Goal: Check status: Check status

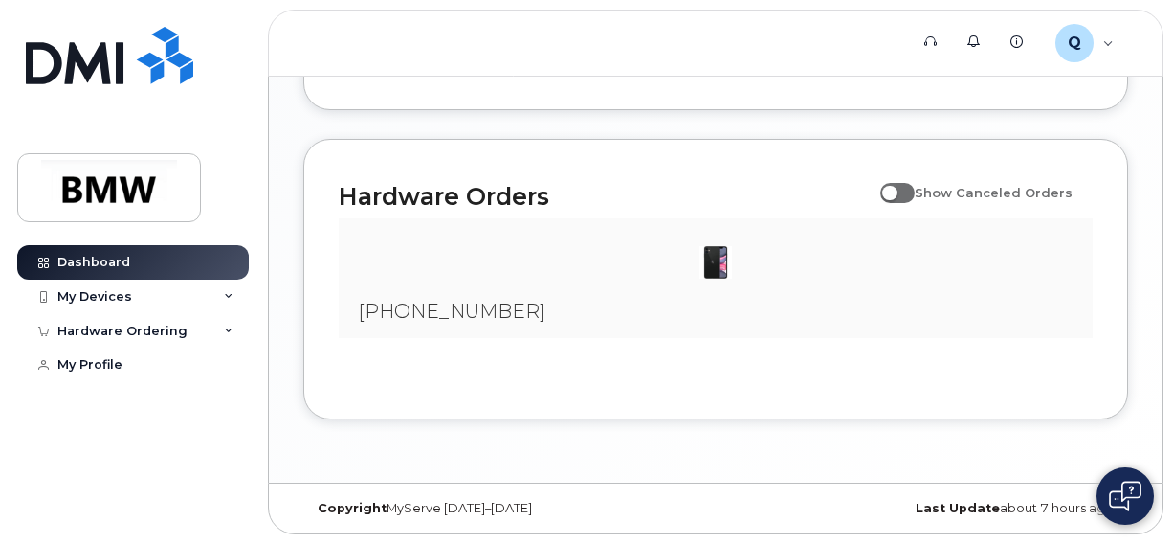
scroll to position [1203, 0]
click at [907, 201] on span at bounding box center [897, 192] width 34 height 19
click at [896, 189] on input "Show Canceled Orders" at bounding box center [887, 181] width 15 height 15
checkbox input "true"
click at [722, 266] on img at bounding box center [716, 262] width 38 height 38
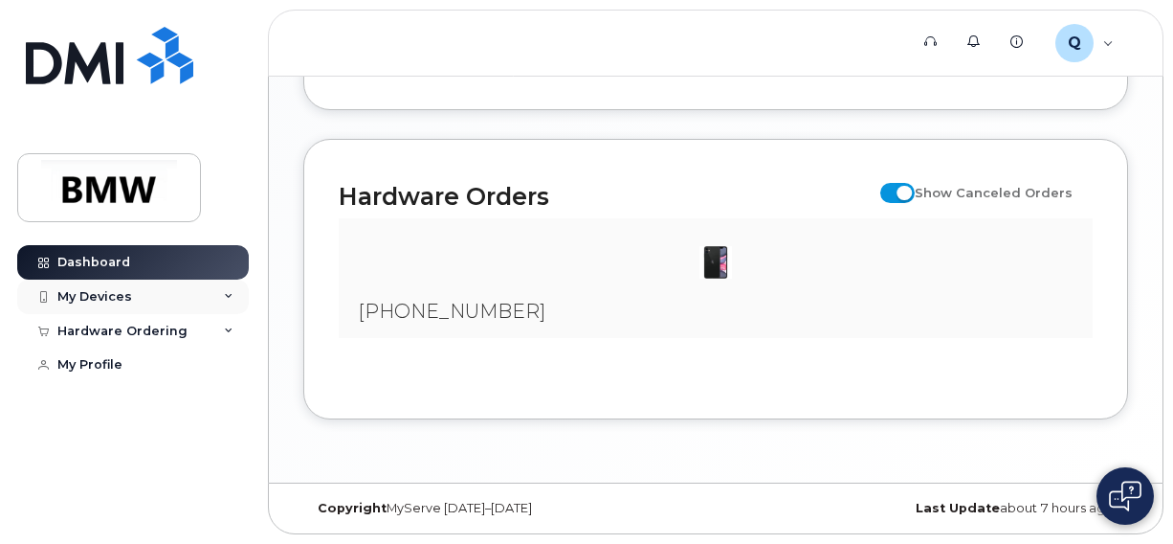
click at [160, 300] on div "My Devices" at bounding box center [133, 296] width 232 height 34
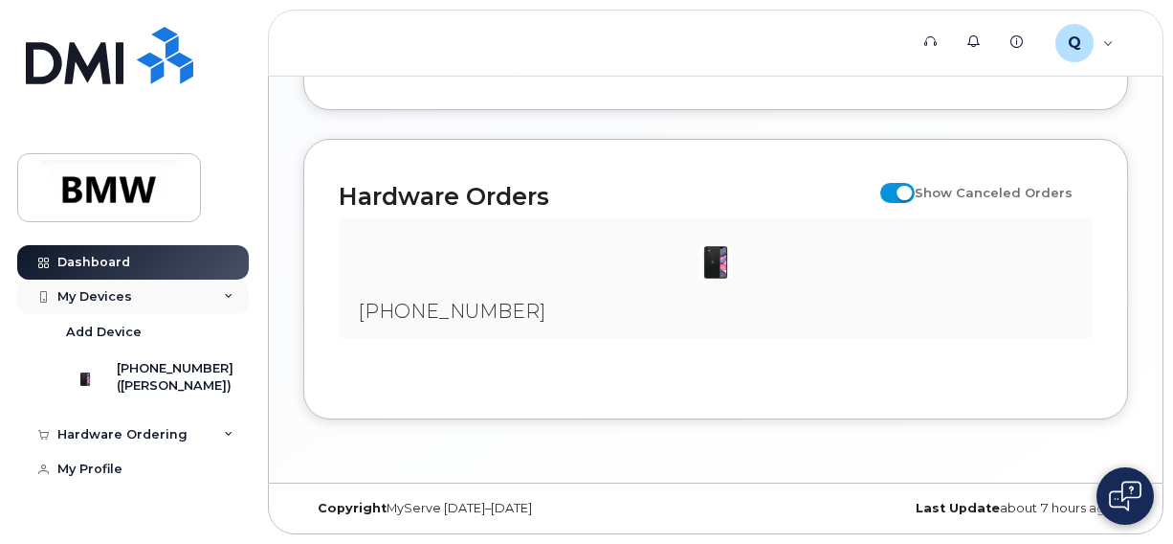
click at [160, 300] on div "My Devices" at bounding box center [133, 296] width 232 height 34
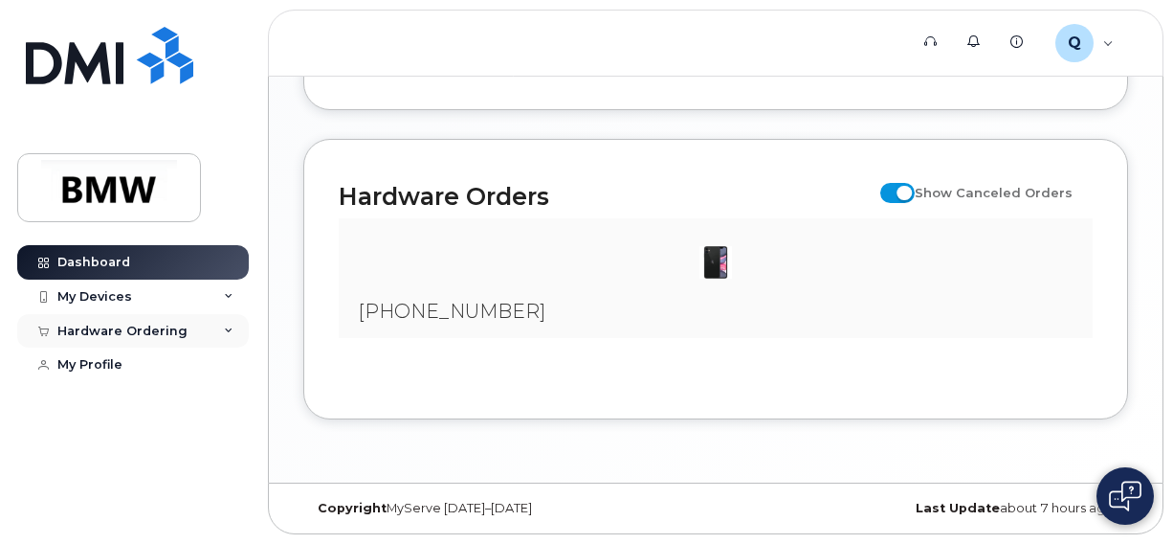
click at [159, 327] on div "Hardware Ordering" at bounding box center [122, 330] width 130 height 15
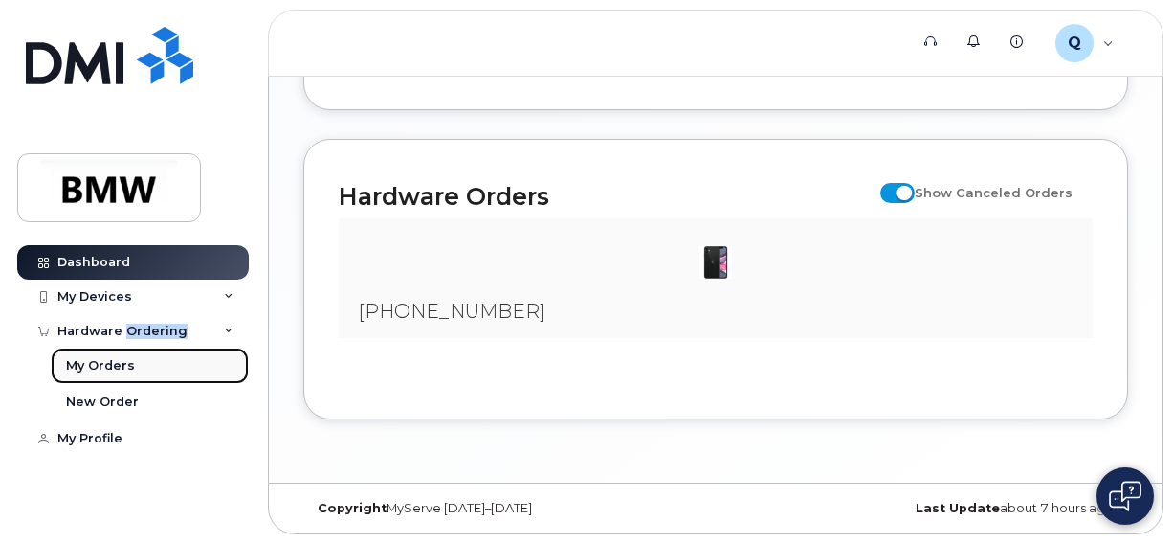
drag, startPoint x: 159, startPoint y: 327, endPoint x: 107, endPoint y: 366, distance: 64.3
click at [107, 366] on div "My Orders" at bounding box center [100, 365] width 69 height 17
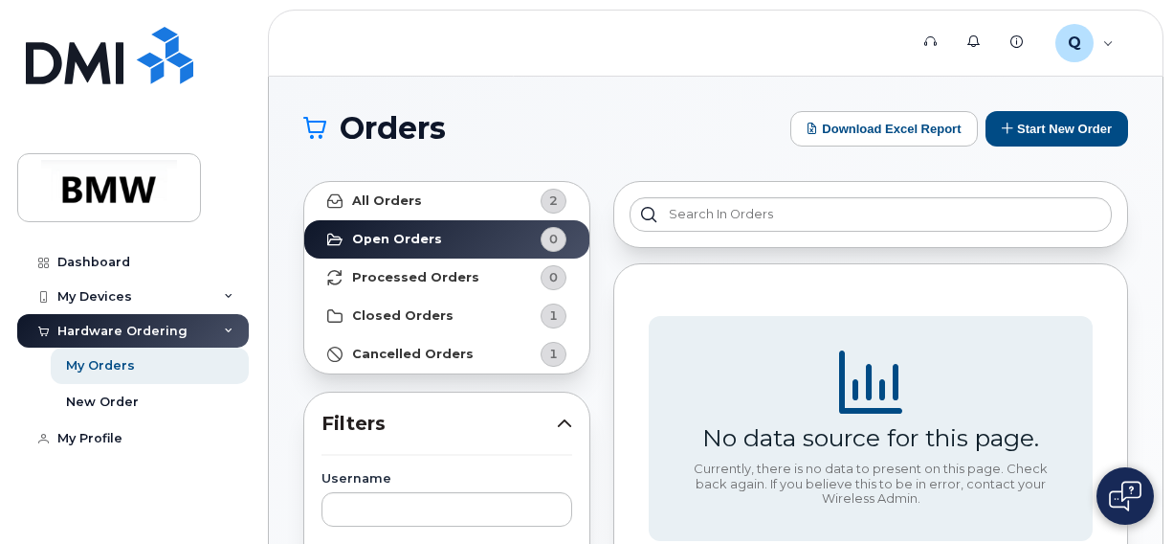
drag, startPoint x: 1171, startPoint y: 163, endPoint x: 1164, endPoint y: 226, distance: 63.6
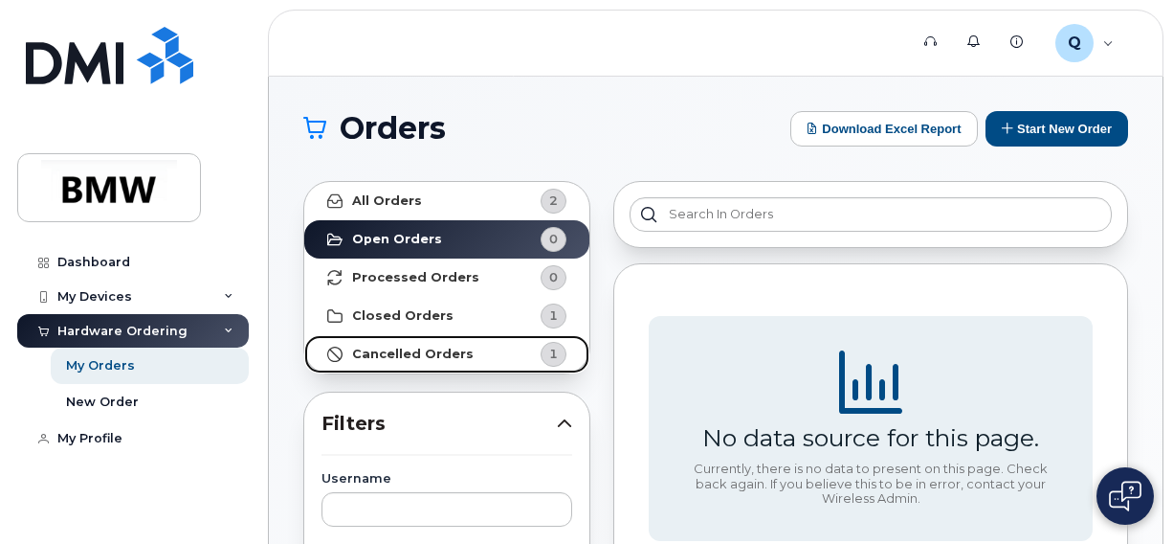
click at [465, 348] on link "Cancelled Orders 1" at bounding box center [446, 354] width 285 height 38
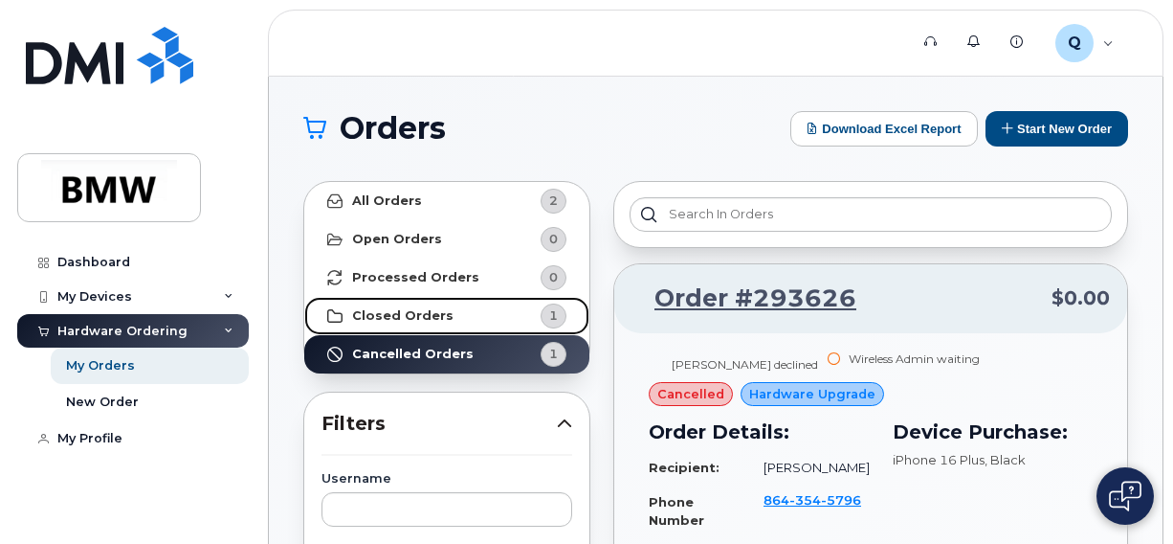
click at [465, 323] on link "Closed Orders 1" at bounding box center [446, 316] width 285 height 38
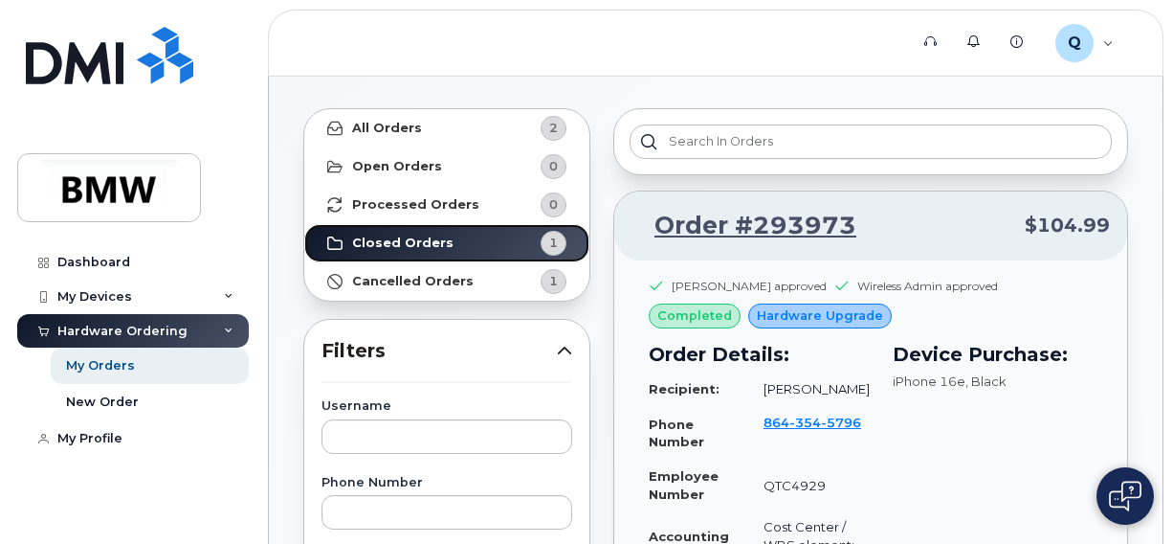
scroll to position [67, 0]
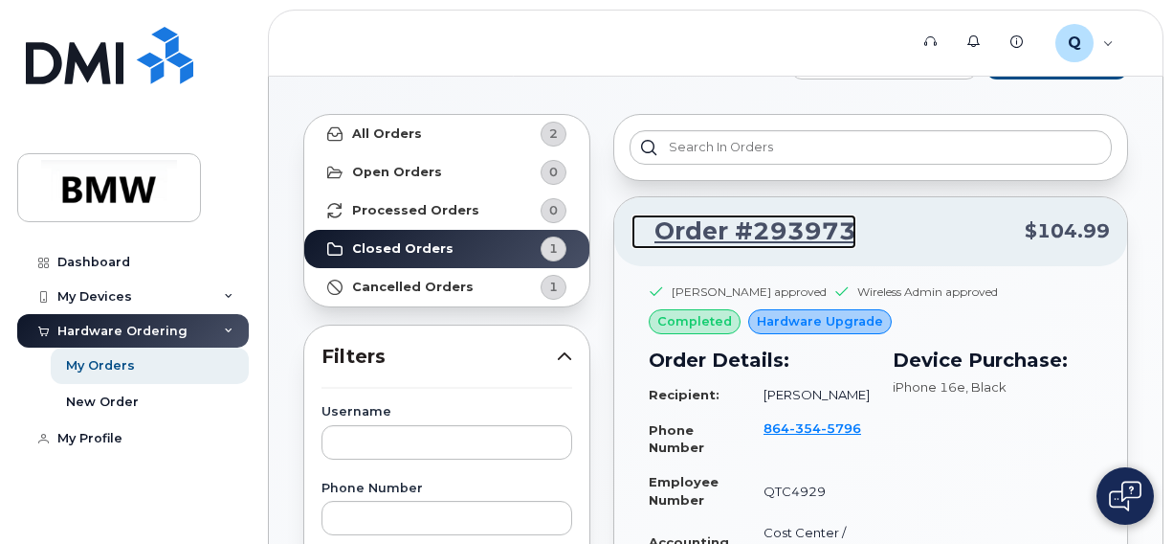
click at [781, 221] on link "Order #293973" at bounding box center [744, 231] width 225 height 34
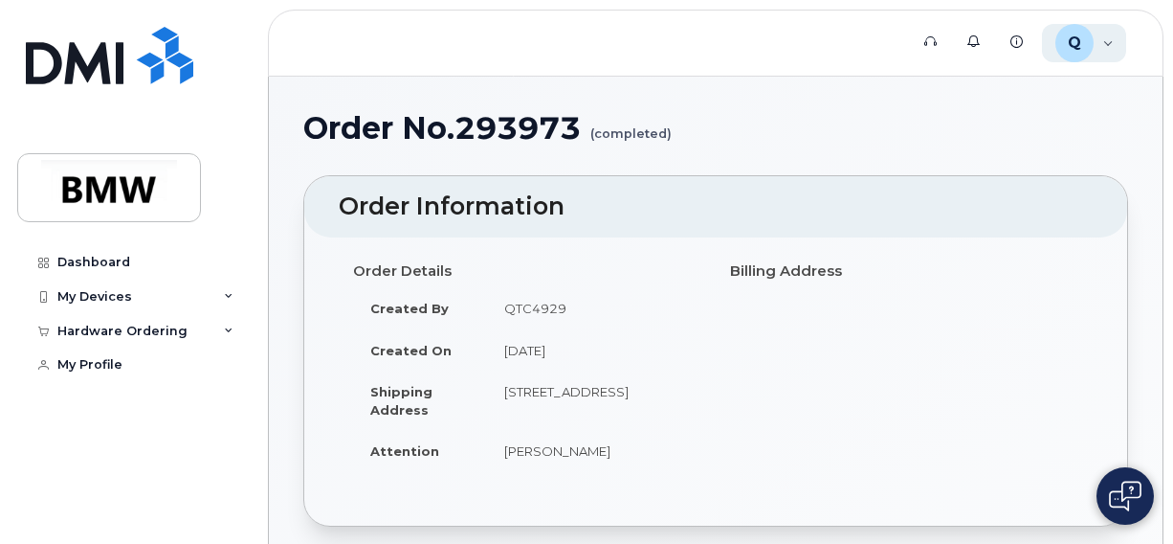
click at [1092, 48] on div "Q" at bounding box center [1075, 43] width 38 height 38
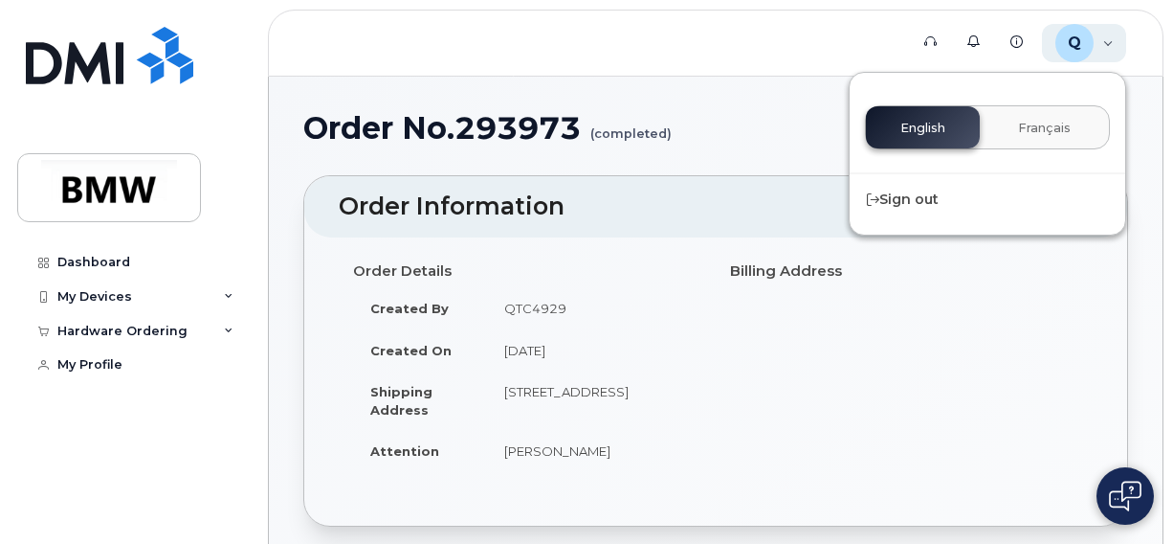
click at [1092, 48] on div "Q" at bounding box center [1075, 43] width 38 height 38
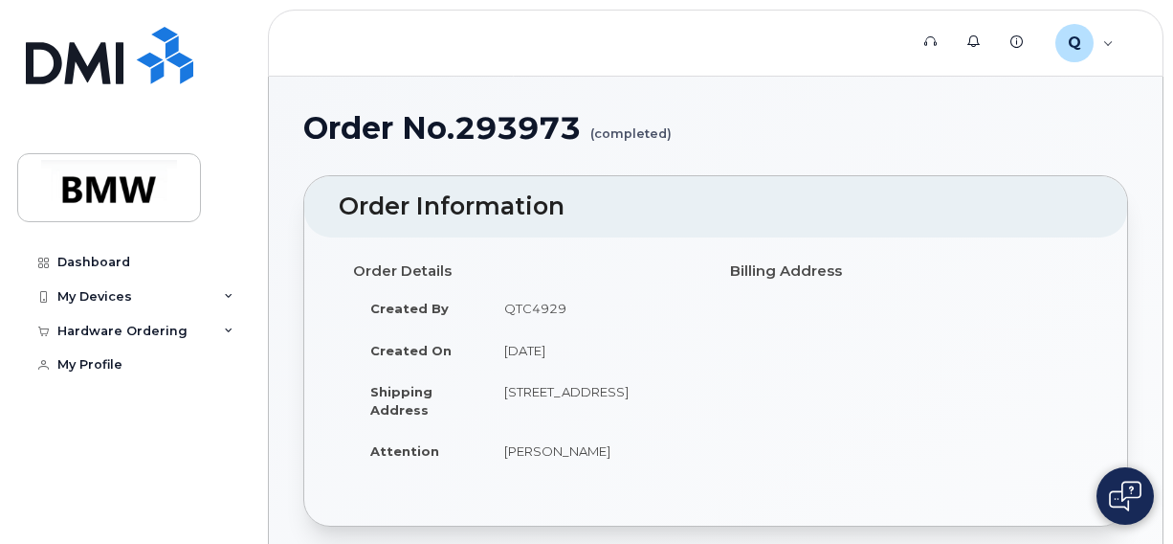
drag, startPoint x: 1172, startPoint y: 111, endPoint x: 1181, endPoint y: 201, distance: 90.4
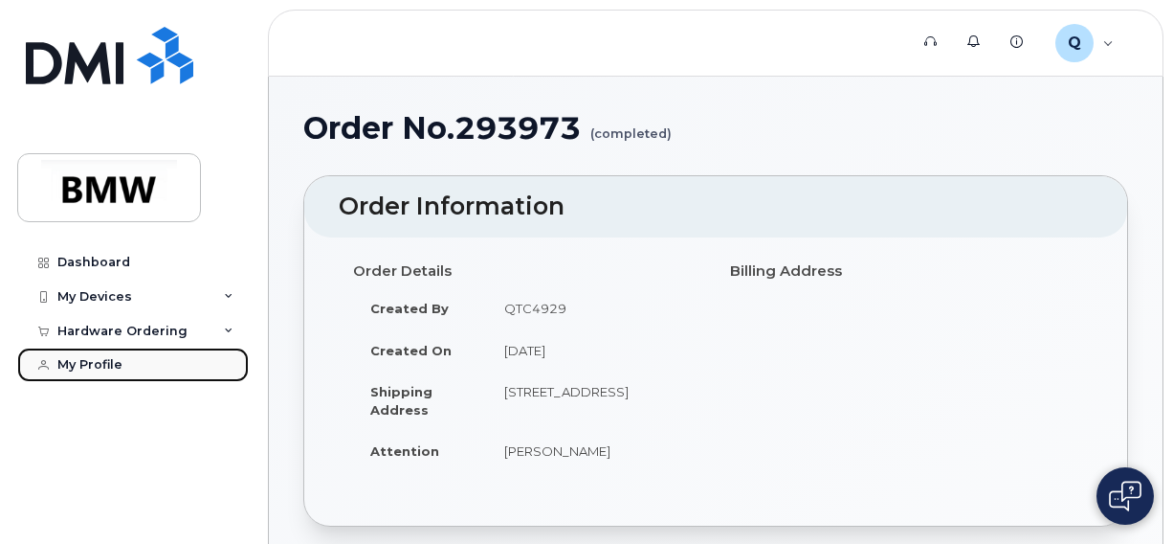
click at [73, 362] on div "My Profile" at bounding box center [89, 364] width 65 height 15
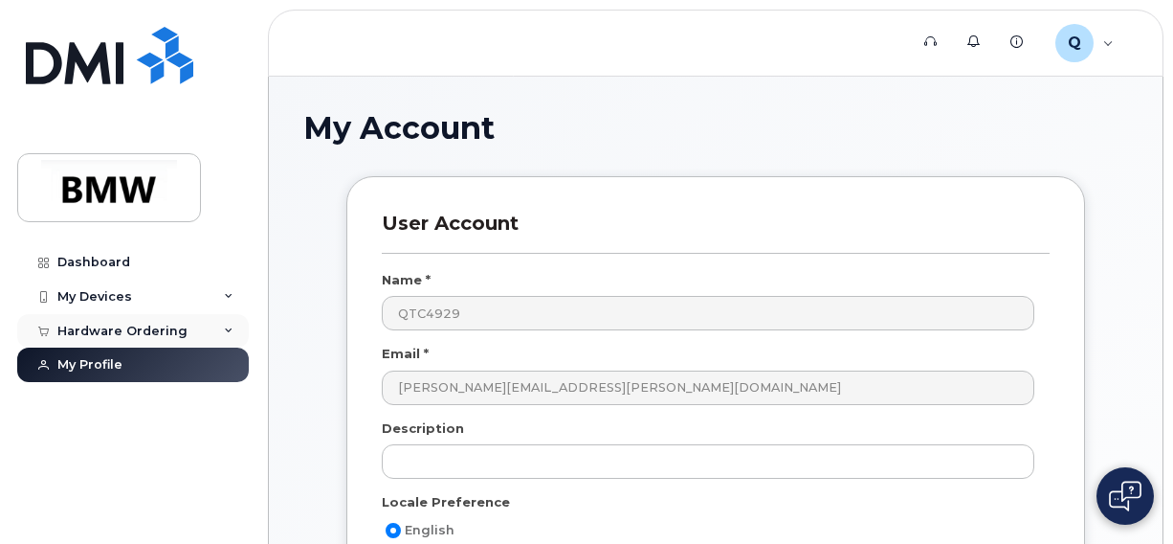
click at [211, 322] on div "Hardware Ordering" at bounding box center [133, 331] width 232 height 34
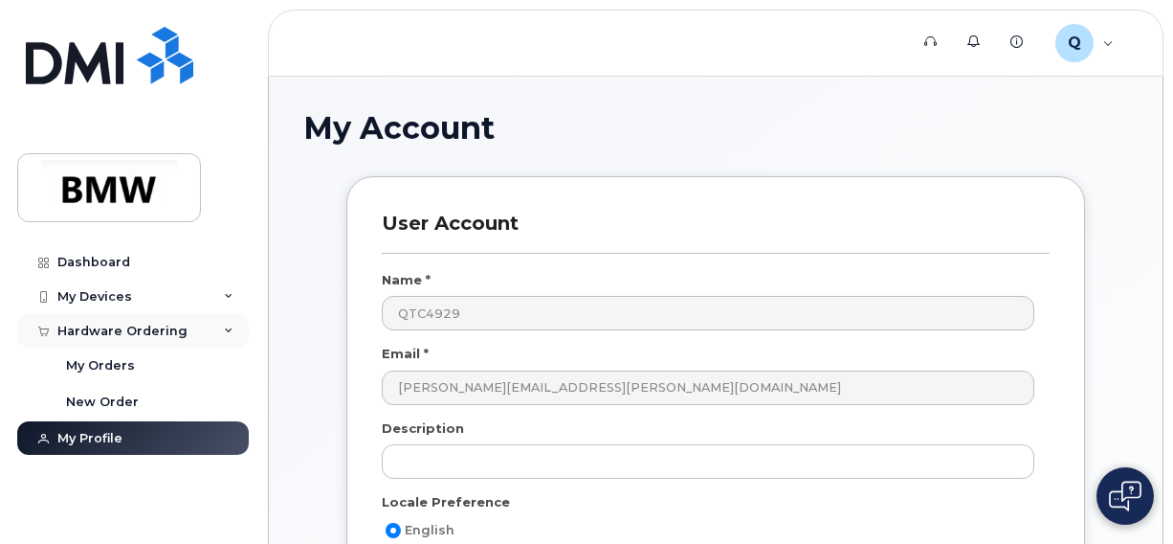
click at [211, 322] on div "Hardware Ordering" at bounding box center [133, 331] width 232 height 34
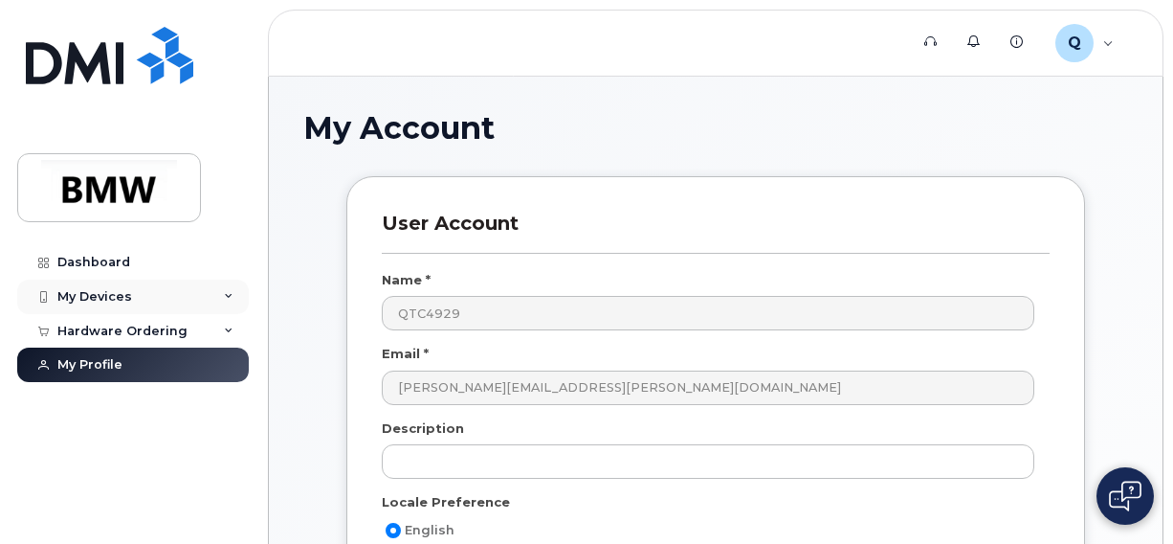
click at [213, 290] on div "My Devices" at bounding box center [133, 296] width 232 height 34
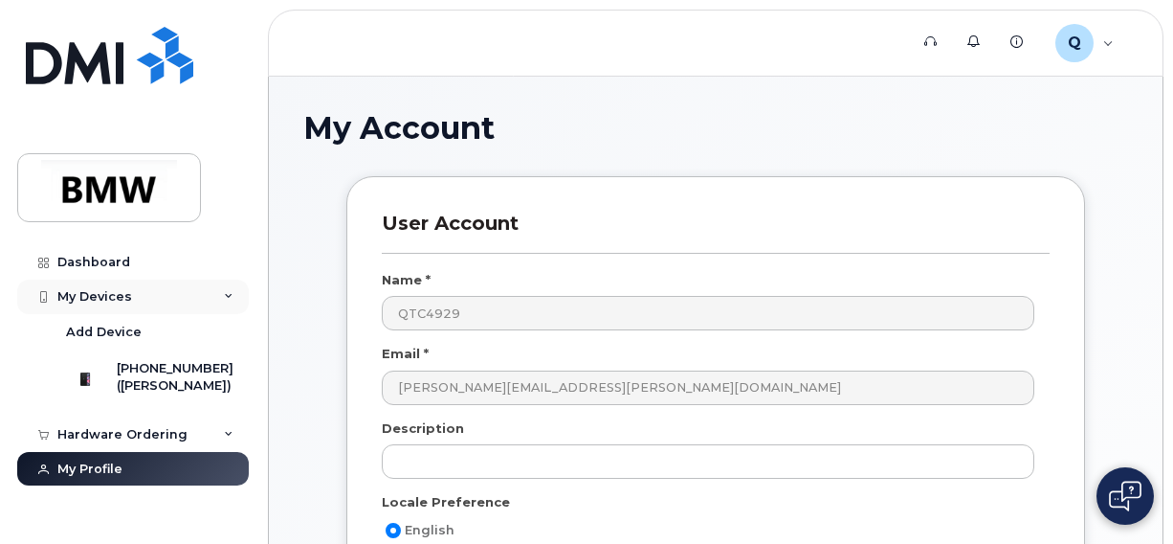
click at [213, 290] on div "My Devices" at bounding box center [133, 296] width 232 height 34
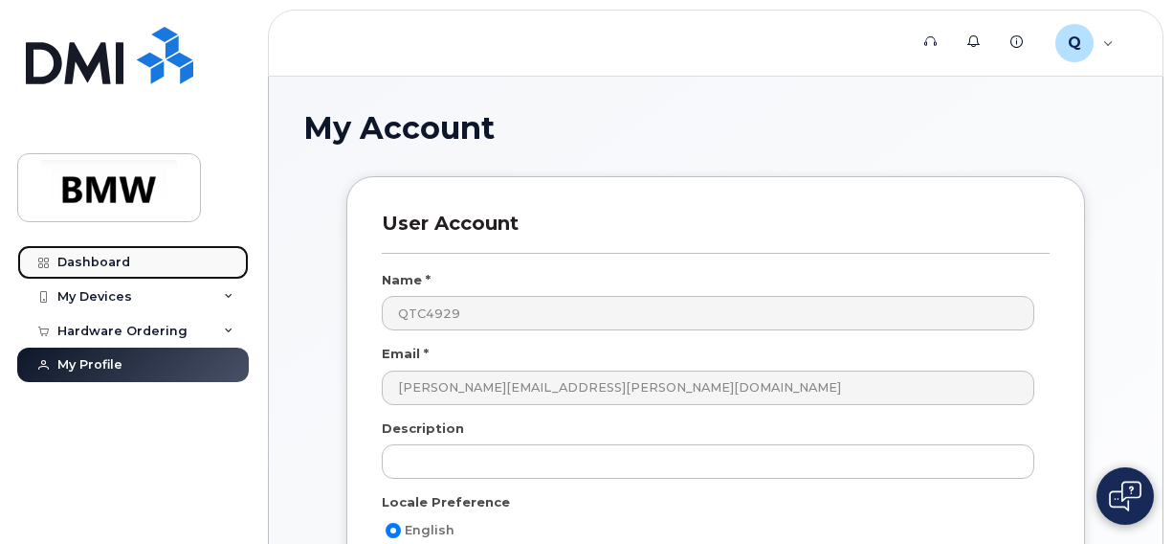
click at [83, 260] on div "Dashboard" at bounding box center [93, 262] width 73 height 15
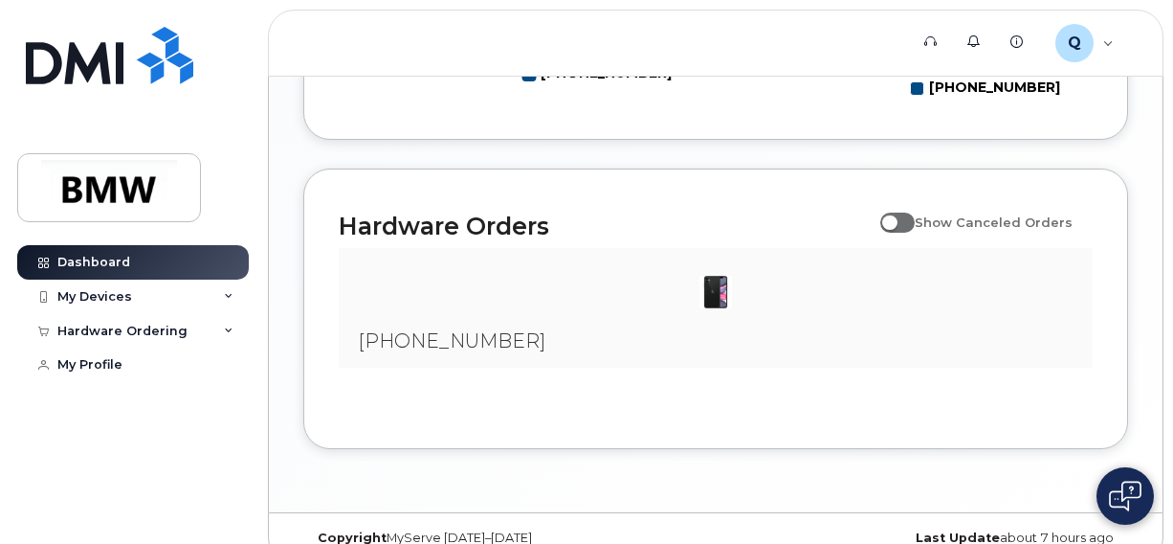
scroll to position [1203, 0]
